Goal: Find specific page/section: Locate item on page

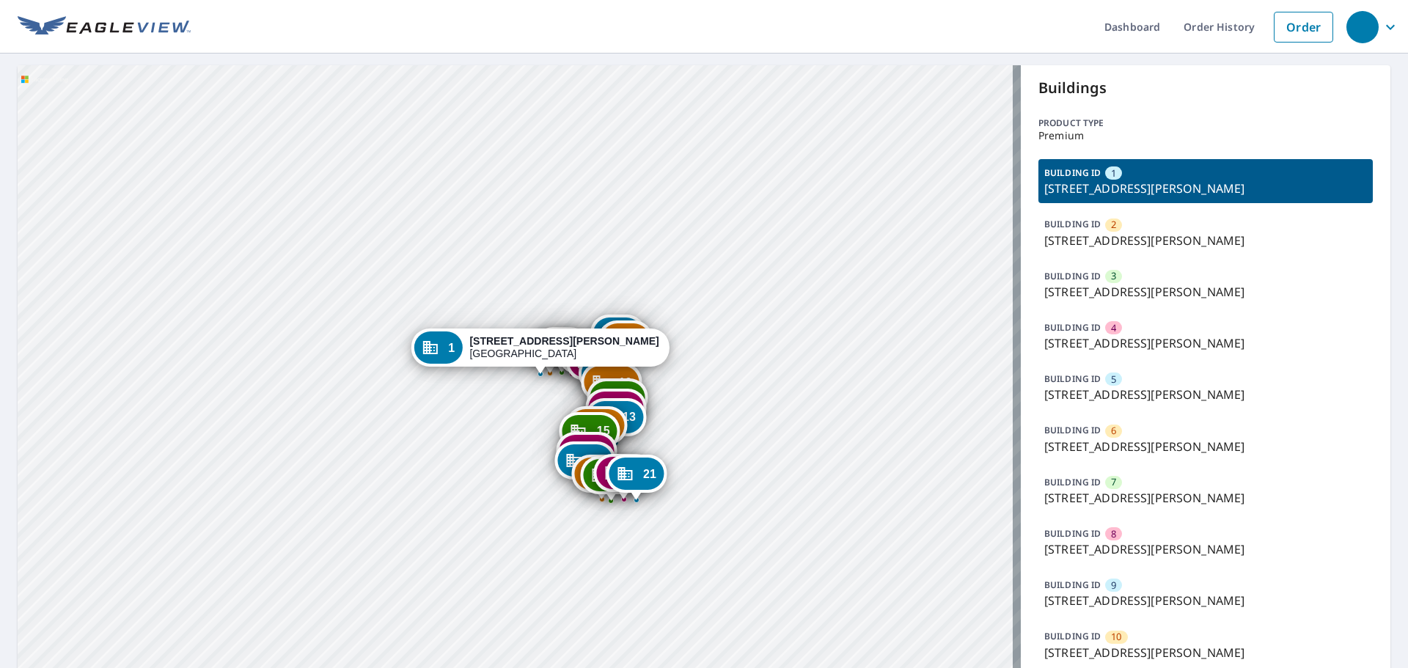
drag, startPoint x: 661, startPoint y: 529, endPoint x: 670, endPoint y: 326, distance: 203.3
click at [670, 326] on div "2 919 Hanna Bend Ct Manchester, MO 63021 3 923 Hanna Bend Ct Manchester, MO 630…" at bounding box center [519, 655] width 1003 height 1180
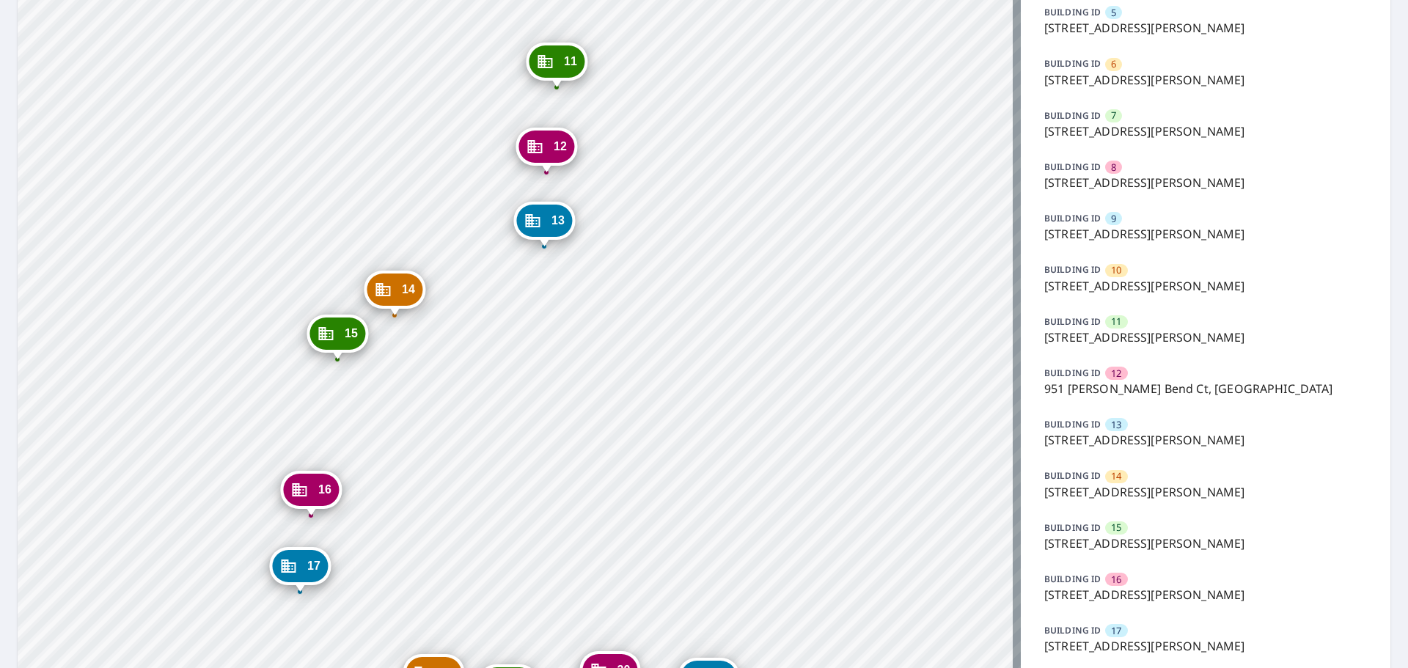
scroll to position [626, 0]
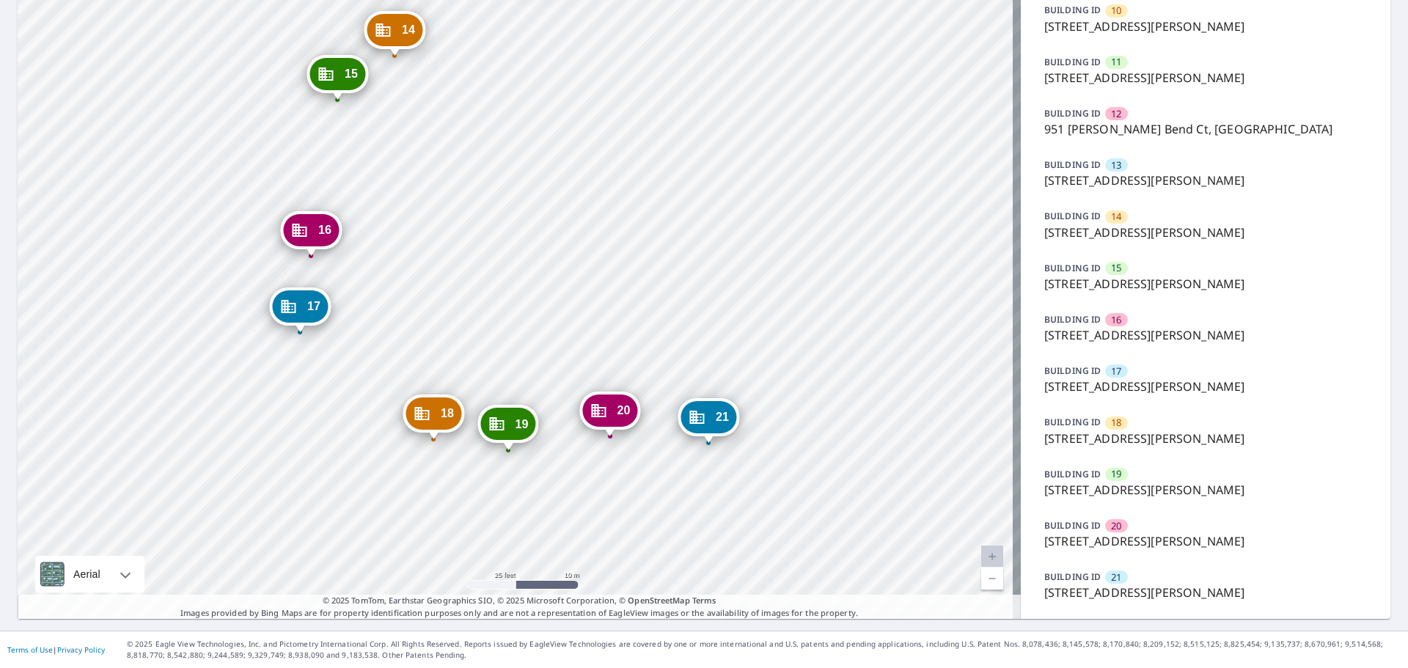
click at [1147, 552] on div "BUILDING ID 20 983 Hanna Bend Ct, Manchester, MO, 63021" at bounding box center [1205, 534] width 334 height 44
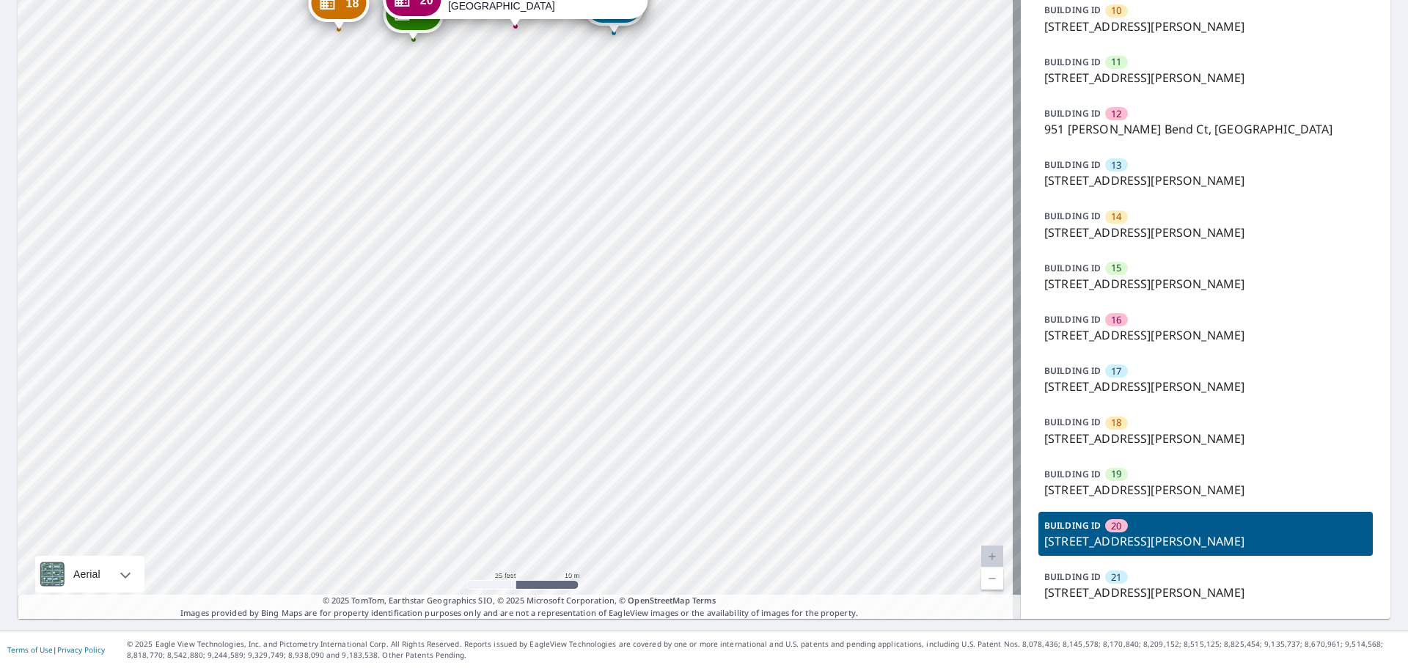
click at [1142, 544] on p "[STREET_ADDRESS][PERSON_NAME]" at bounding box center [1205, 541] width 323 height 18
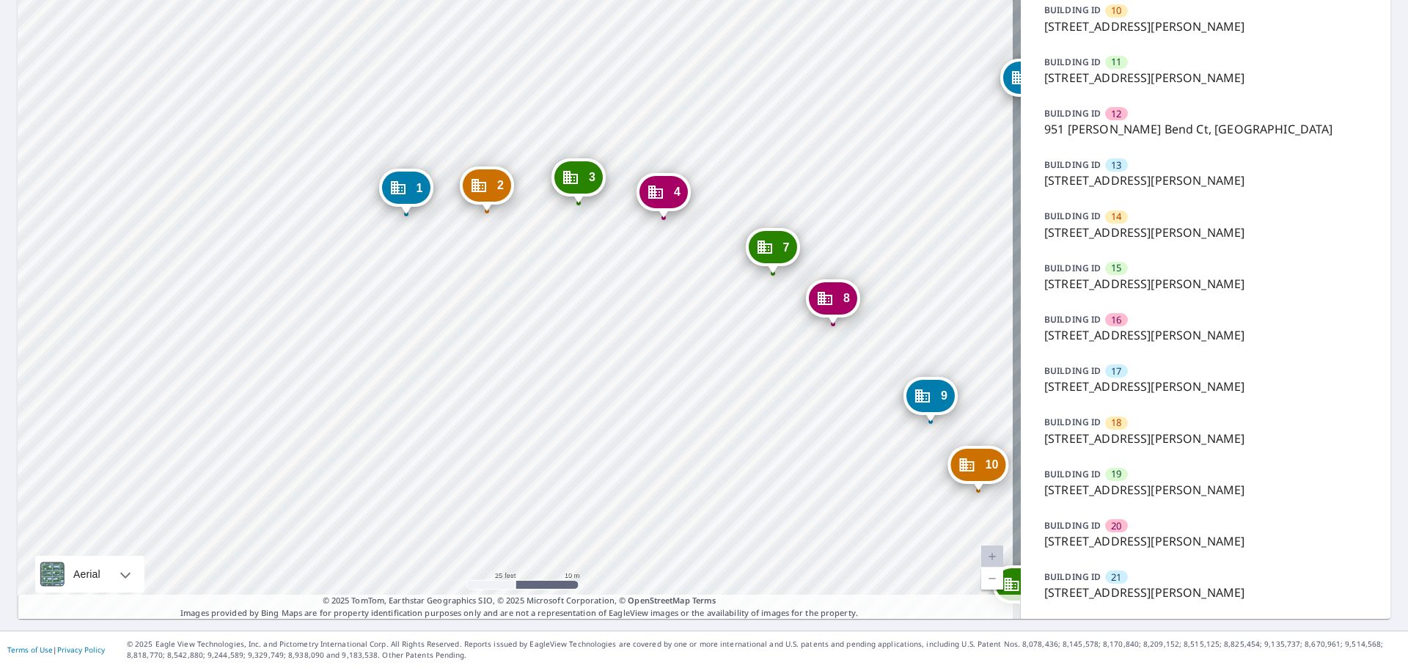
drag, startPoint x: 633, startPoint y: 401, endPoint x: 524, endPoint y: 142, distance: 281.9
click at [524, 142] on div "2 919 Hanna Bend Ct Manchester, MO 63021 3 923 Hanna Bend Ct Manchester, MO 630…" at bounding box center [519, 29] width 1003 height 1180
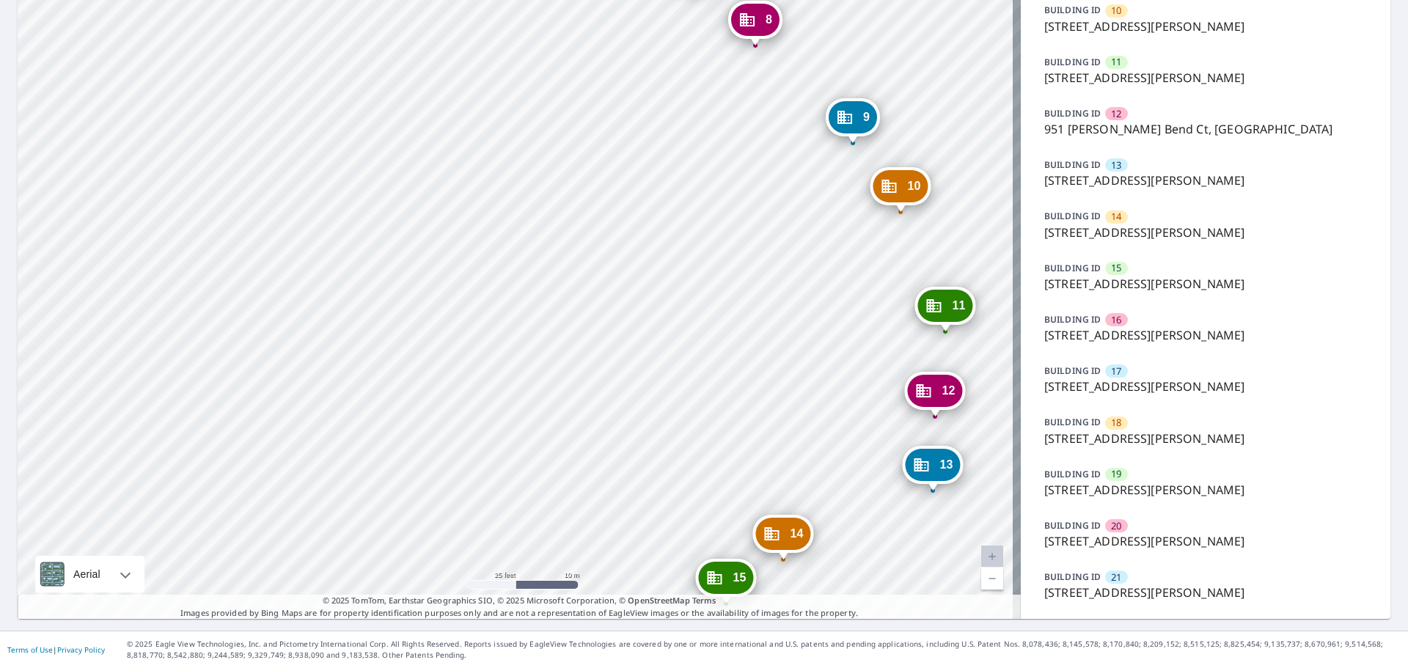
click at [1161, 554] on div "BUILDING ID 20 983 Hanna Bend Ct, Manchester, MO, 63021" at bounding box center [1205, 534] width 334 height 44
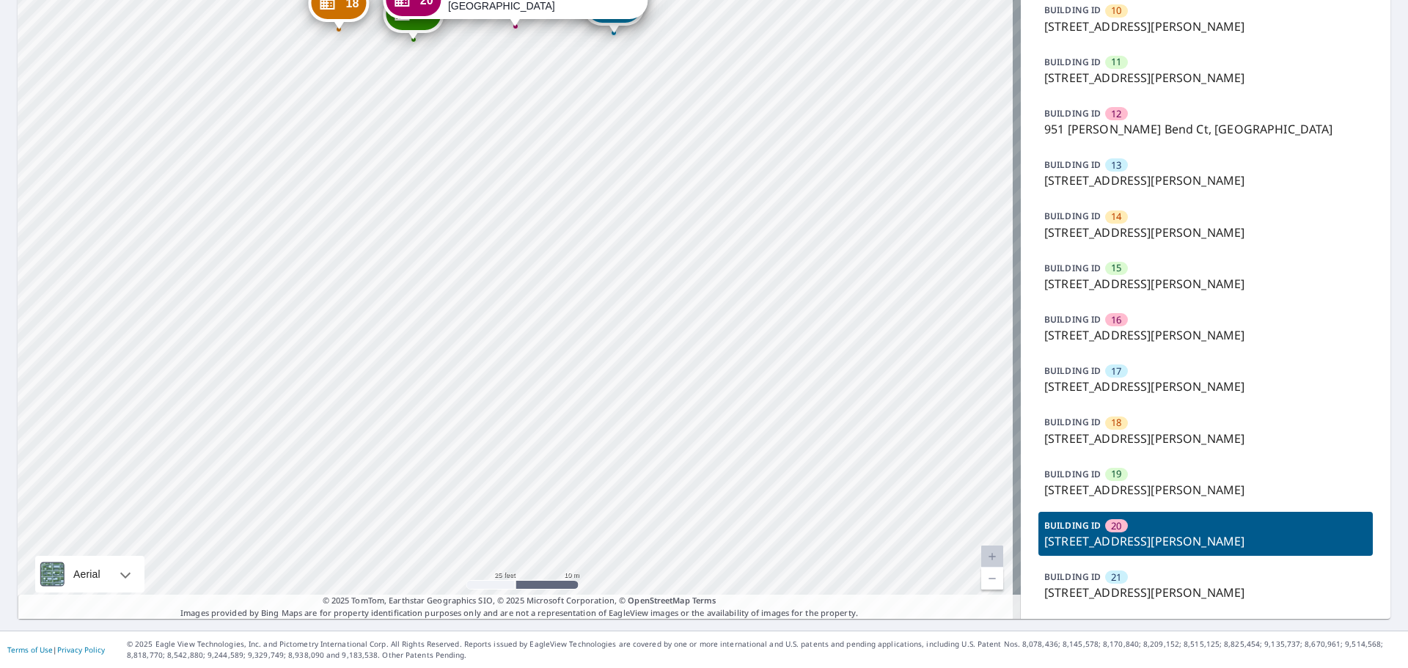
click at [1160, 533] on p "[STREET_ADDRESS][PERSON_NAME]" at bounding box center [1205, 541] width 323 height 18
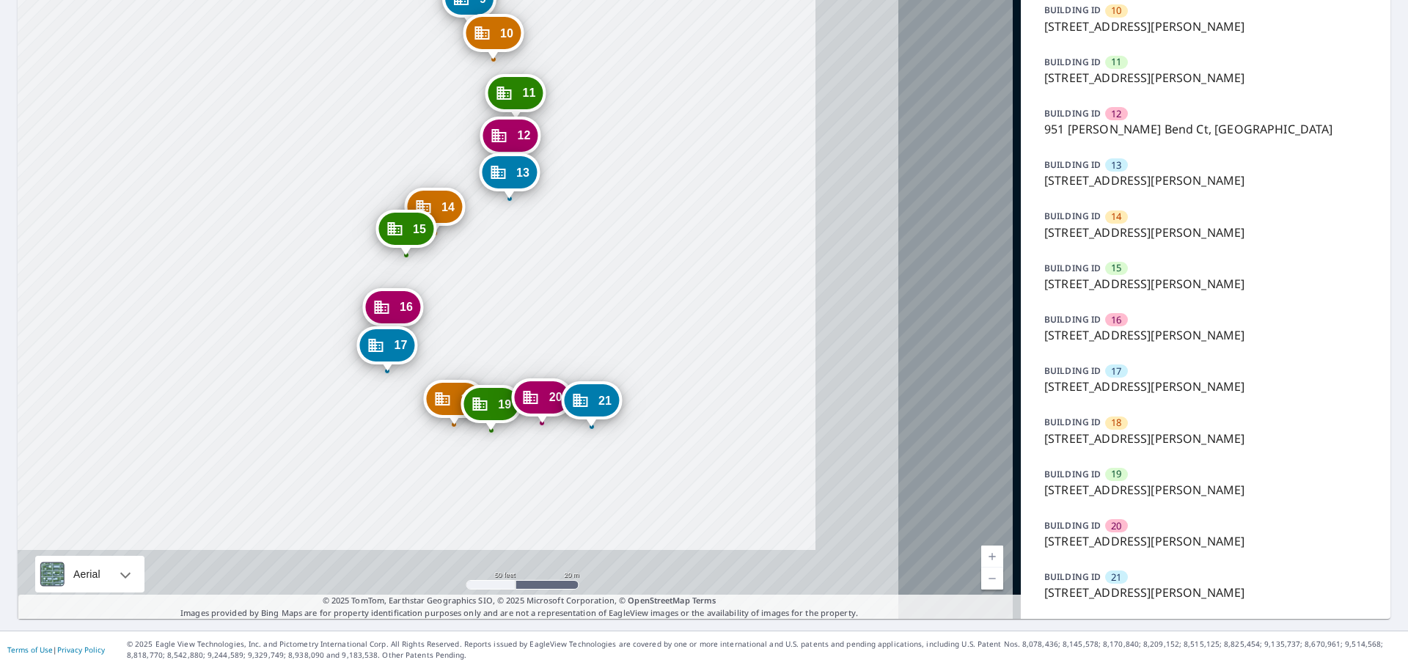
drag, startPoint x: 648, startPoint y: 315, endPoint x: 314, endPoint y: 158, distance: 369.3
click at [314, 158] on div "2 919 Hanna Bend Ct Manchester, MO 63021 3 923 Hanna Bend Ct Manchester, MO 630…" at bounding box center [519, 29] width 1003 height 1180
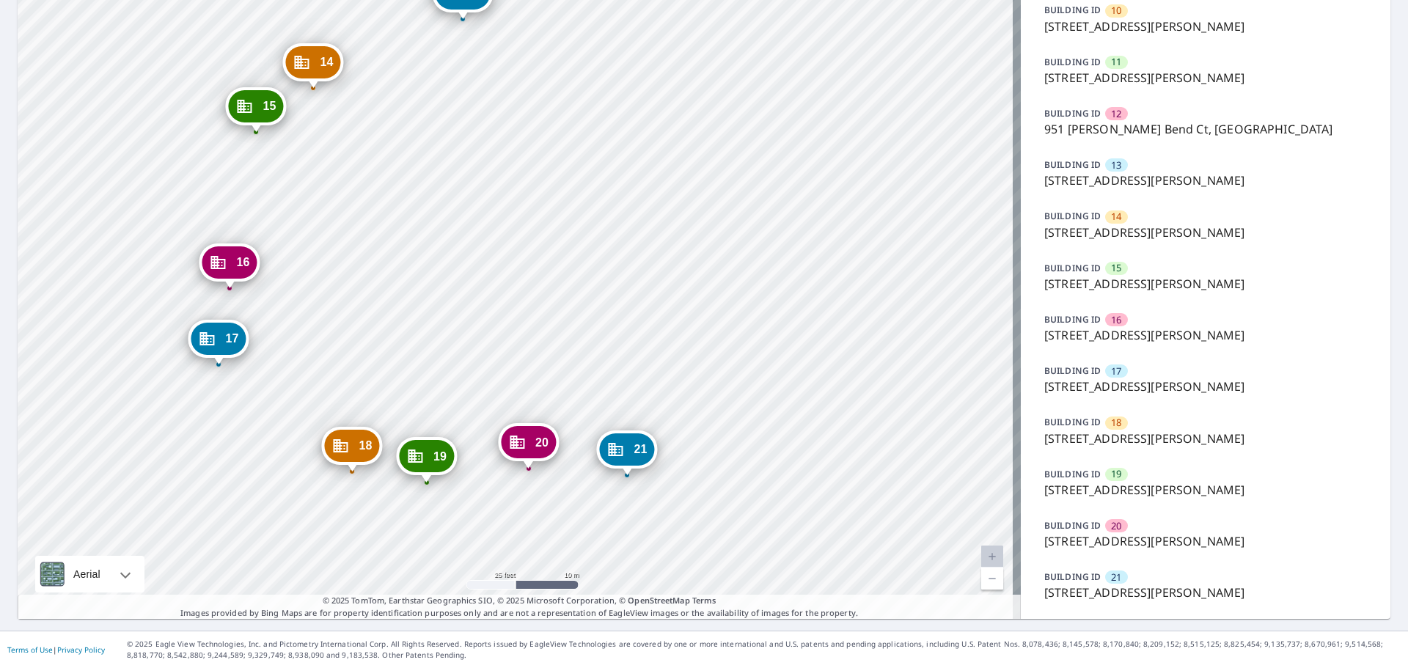
drag, startPoint x: 858, startPoint y: 248, endPoint x: 851, endPoint y: 254, distance: 8.8
click at [858, 254] on div "2 919 Hanna Bend Ct Manchester, MO 63021 3 923 Hanna Bend Ct Manchester, MO 630…" at bounding box center [519, 29] width 1003 height 1180
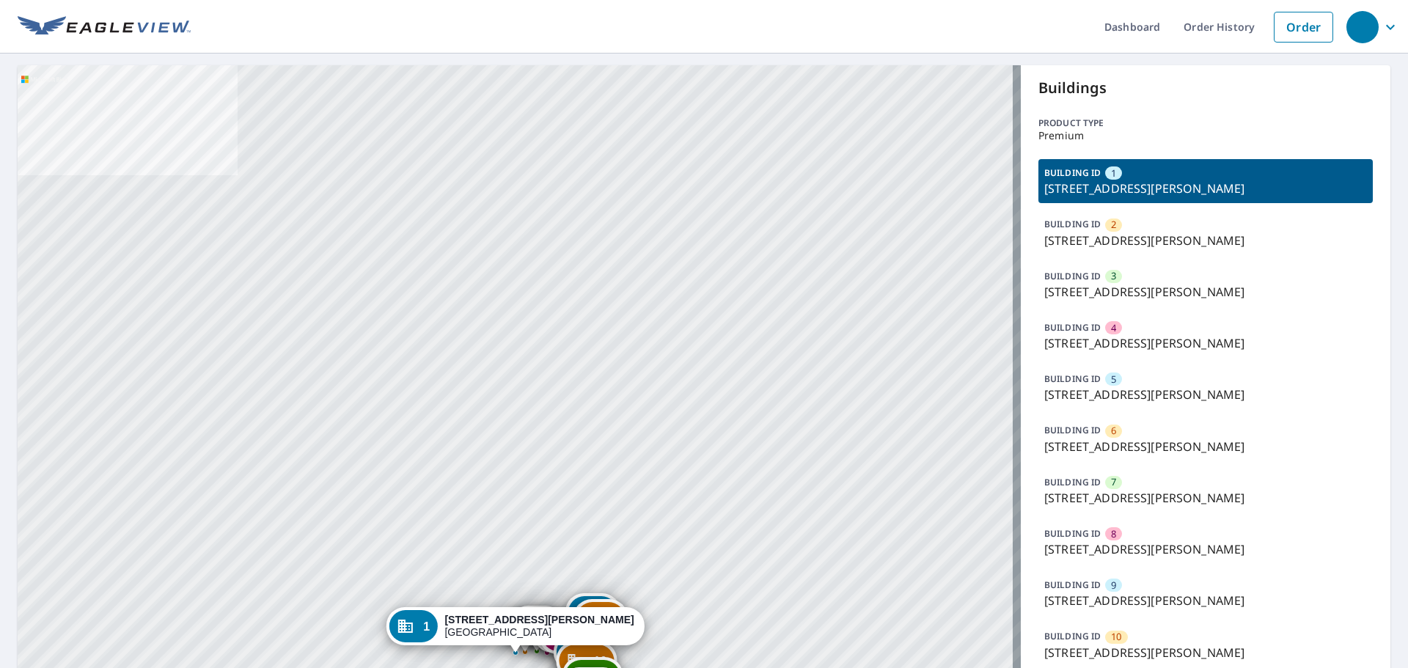
scroll to position [367, 0]
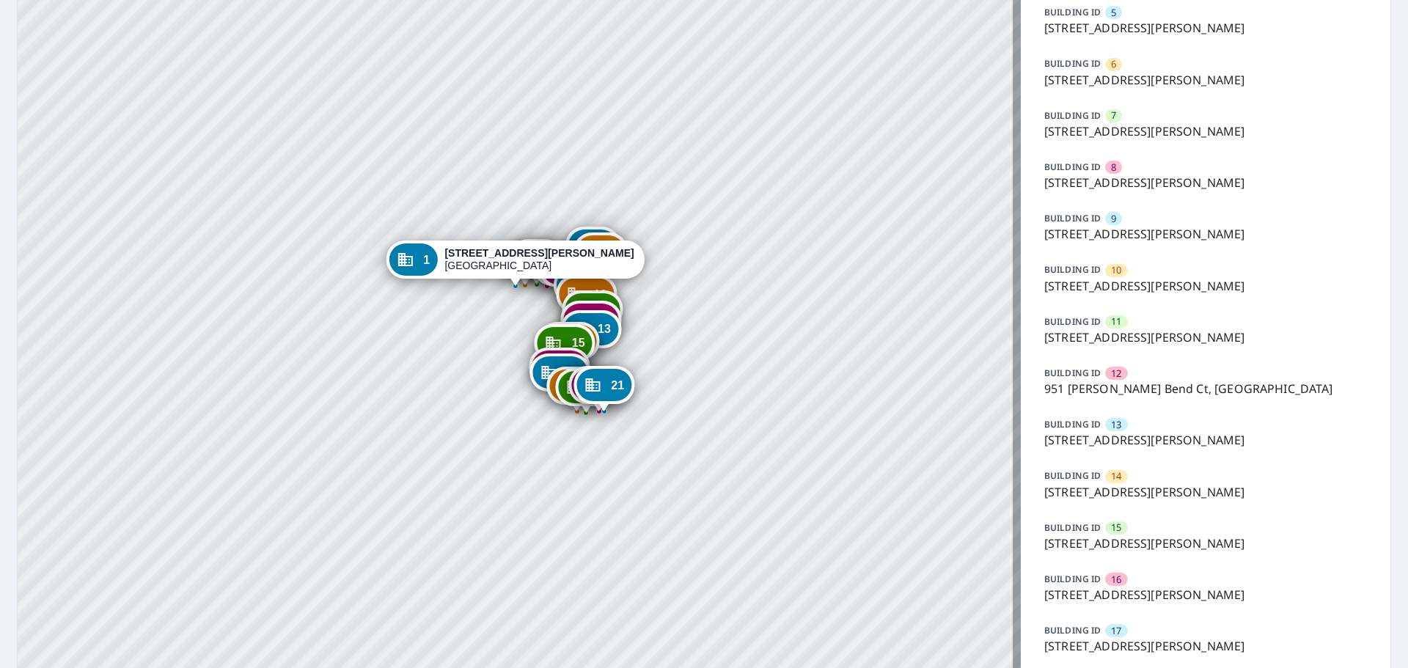
click at [1119, 72] on p "[STREET_ADDRESS][PERSON_NAME]" at bounding box center [1205, 80] width 323 height 18
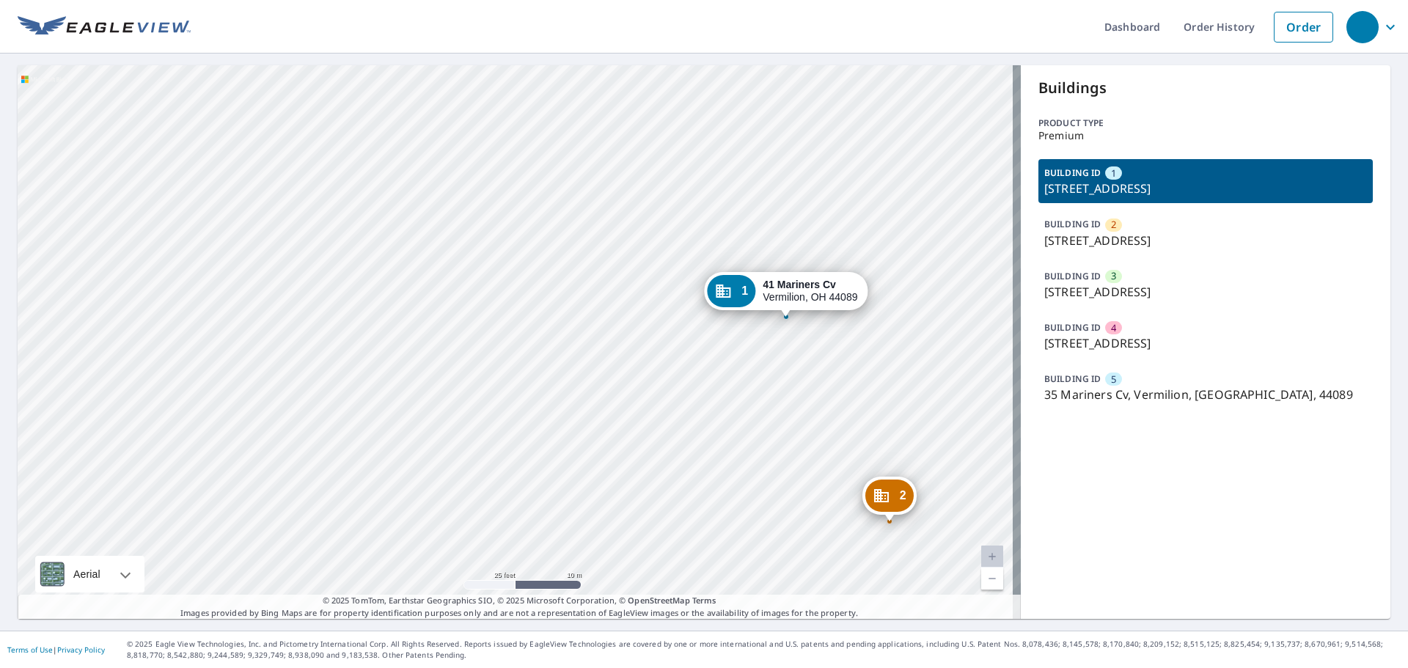
drag, startPoint x: 465, startPoint y: 347, endPoint x: 240, endPoint y: 356, distance: 225.3
click at [240, 356] on div "2 45 Mariners Cv Vermilion, OH 44089 3 47 Mariners Cv Vermilion, OH 44089 4 38 …" at bounding box center [519, 342] width 1003 height 554
